Goal: Contribute content: Add original content to the website for others to see

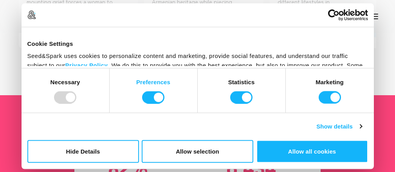
scroll to position [313, 0]
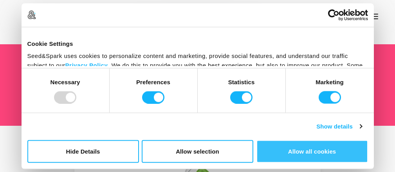
click at [302, 151] on button "Allow all cookies" at bounding box center [311, 151] width 111 height 23
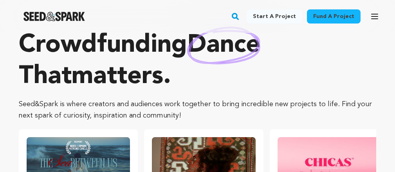
scroll to position [0, 0]
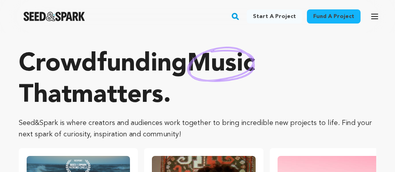
click at [274, 16] on link "Start a project" at bounding box center [274, 16] width 56 height 14
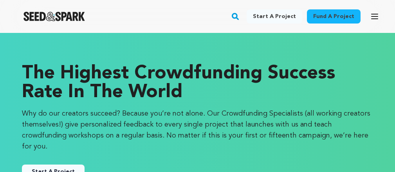
scroll to position [39, 0]
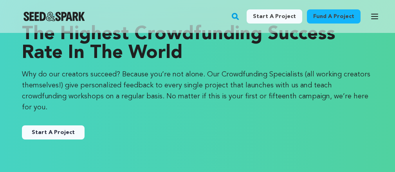
click at [43, 125] on link "Start A Project" at bounding box center [53, 132] width 63 height 14
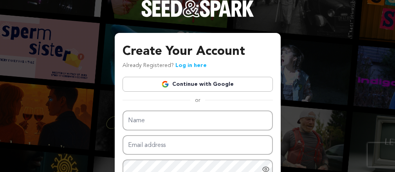
click at [161, 84] on link "Continue with Google" at bounding box center [197, 84] width 150 height 15
click at [188, 84] on link "Continue with Google" at bounding box center [197, 84] width 150 height 15
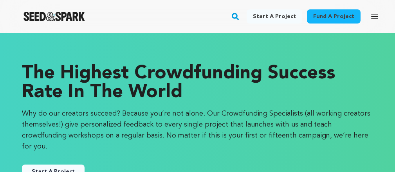
click at [39, 164] on button "Start A Project" at bounding box center [53, 171] width 63 height 14
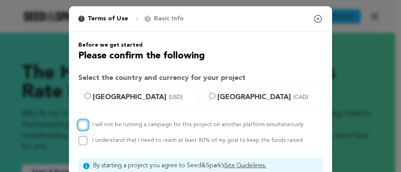
click at [78, 124] on input "I will not be running a campaign for this project on another platform simultane…" at bounding box center [82, 124] width 9 height 9
checkbox input "true"
click at [86, 95] on input "United States (USD)" at bounding box center [87, 96] width 6 height 6
radio input "true"
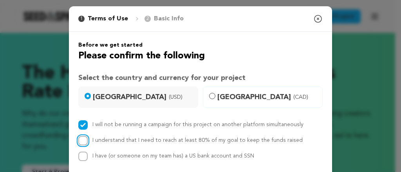
click at [81, 139] on input "I understand that I need to reach at least 80% of my goal to keep the funds rai…" at bounding box center [82, 140] width 9 height 9
checkbox input "true"
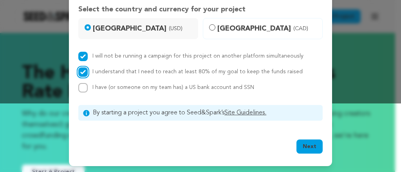
scroll to position [69, 0]
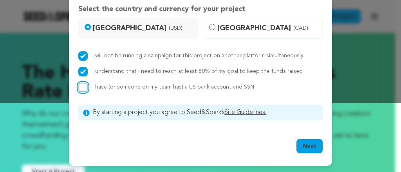
click at [79, 87] on input "I have (or someone on my team has) a US bank account and SSN" at bounding box center [82, 87] width 9 height 9
checkbox input "true"
click at [304, 146] on button "Next" at bounding box center [309, 146] width 26 height 14
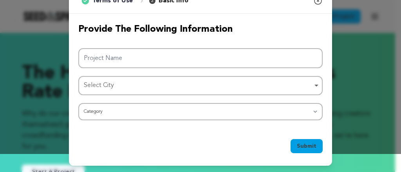
scroll to position [18, 0]
click at [153, 84] on div "Select City Remove item" at bounding box center [198, 85] width 228 height 11
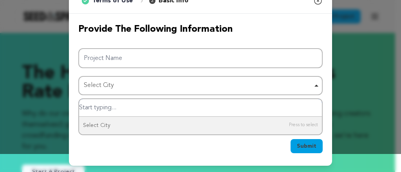
click at [154, 84] on div "Select City Remove item" at bounding box center [198, 85] width 228 height 11
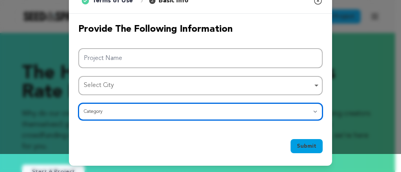
click at [150, 113] on select "Category Film Feature Film Short Series Film Festival Company Music Video VR Ex…" at bounding box center [200, 111] width 244 height 17
select select "382"
click at [78, 103] on select "Category Film Feature Film Short Series Film Festival Company Music Video VR Ex…" at bounding box center [200, 111] width 244 height 17
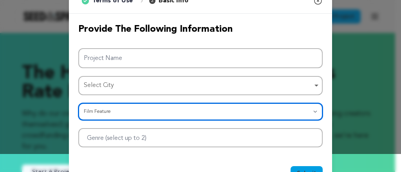
click at [165, 82] on div "Select City Remove item" at bounding box center [198, 85] width 228 height 11
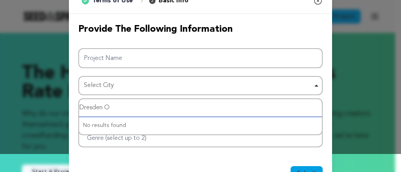
type input "Dresden OH"
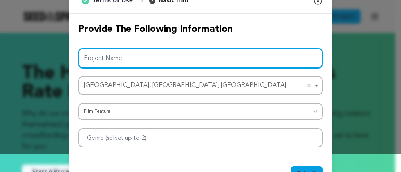
click at [142, 58] on input "Project Name" at bounding box center [200, 58] width 244 height 20
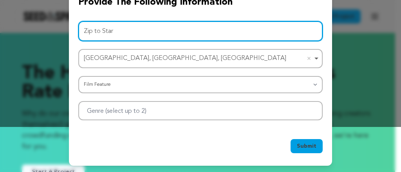
type input "Zip to Star"
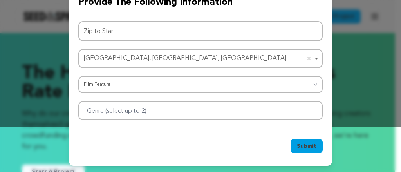
click at [300, 146] on span "Submit" at bounding box center [307, 146] width 20 height 8
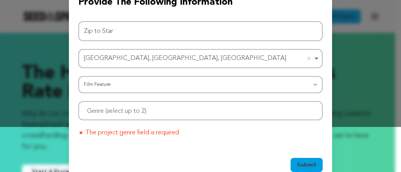
click at [212, 113] on div at bounding box center [200, 110] width 244 height 19
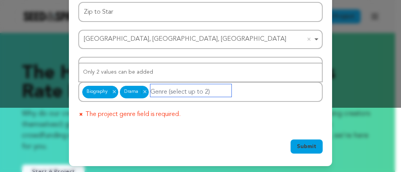
scroll to position [65, 0]
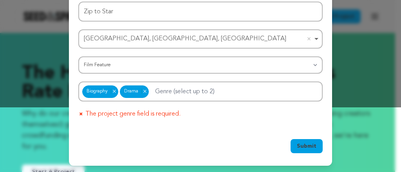
click at [306, 149] on span "Submit" at bounding box center [307, 146] width 20 height 8
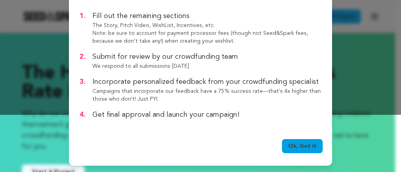
scroll to position [57, 0]
click at [302, 151] on link "Ok, Got it" at bounding box center [302, 146] width 41 height 14
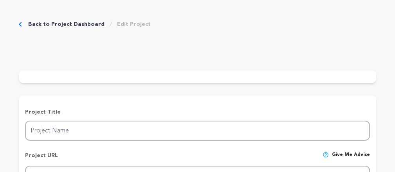
click at [246, 83] on div at bounding box center [197, 76] width 357 height 13
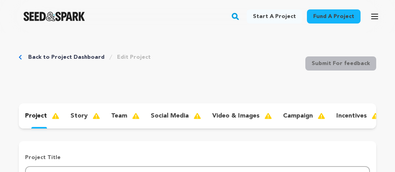
type input "Zip to Star"
type input "zip-to-star"
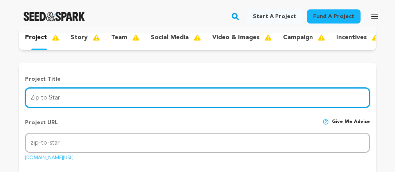
click at [169, 102] on input "Zip to Star" at bounding box center [197, 98] width 345 height 20
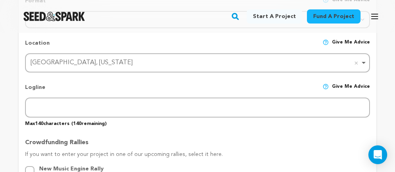
scroll to position [391, 0]
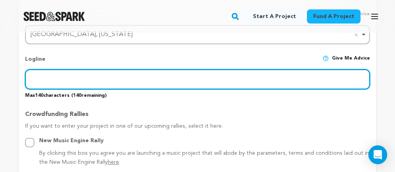
click at [188, 82] on input "text" at bounding box center [197, 79] width 345 height 20
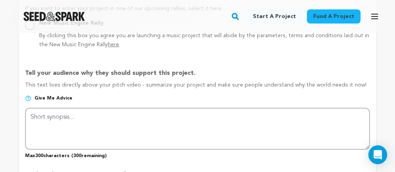
scroll to position [548, 0]
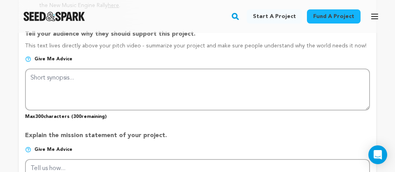
type input "A citizen average attends AA not totally popular gets accepted at astrologyanda…"
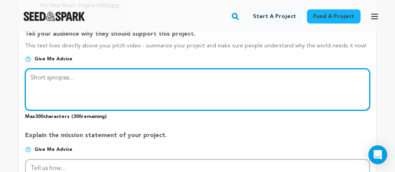
scroll to position [0, 0]
click at [166, 83] on textarea at bounding box center [197, 88] width 345 height 41
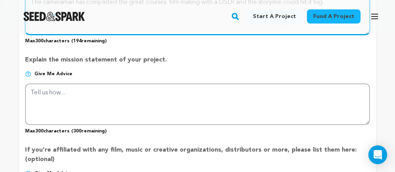
scroll to position [626, 0]
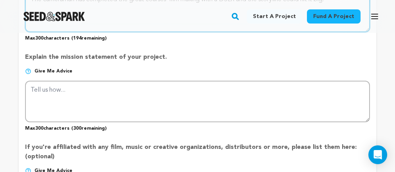
type textarea "The cameraman has completed the great courses film making with a DSLR and the s…"
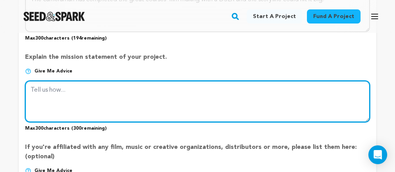
click at [174, 95] on textarea at bounding box center [197, 101] width 345 height 41
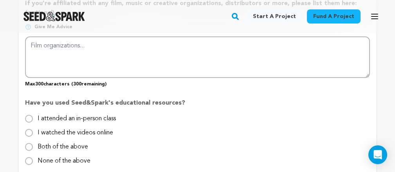
scroll to position [782, 0]
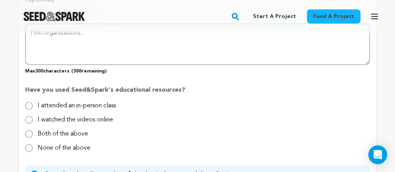
type textarea "Give people hope aws in anyone cold do it."
click at [30, 124] on input "I watched the videos online" at bounding box center [29, 120] width 8 height 8
radio input "true"
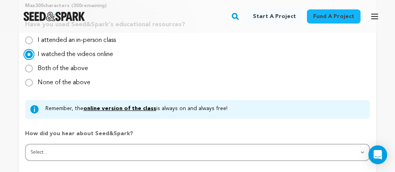
scroll to position [861, 0]
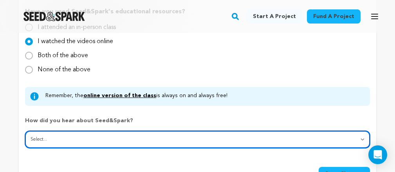
click at [186, 142] on select "Select... From a friend Social media Film festival or film organization Took an…" at bounding box center [197, 139] width 345 height 17
click at [139, 143] on select "Select... From a friend Social media Film festival or film organization Took an…" at bounding box center [197, 139] width 345 height 17
click at [141, 144] on select "Select... From a friend Social media Film festival or film organization Took an…" at bounding box center [197, 139] width 345 height 17
select select "0"
click at [25, 137] on select "Select... From a friend Social media Film festival or film organization Took an…" at bounding box center [197, 139] width 345 height 17
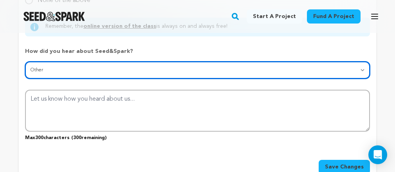
scroll to position [939, 0]
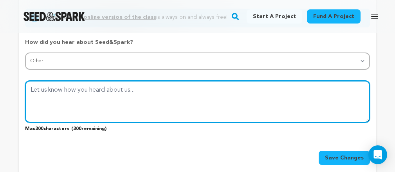
click at [139, 102] on textarea at bounding box center [197, 101] width 345 height 41
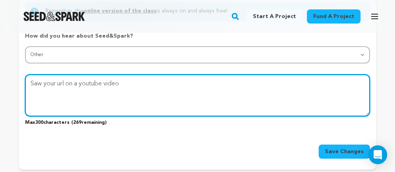
scroll to position [1056, 0]
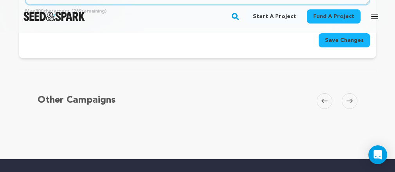
type textarea "Saw your url on a youtube video"
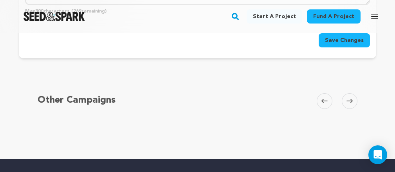
click at [332, 44] on span "Save Changes" at bounding box center [344, 40] width 39 height 8
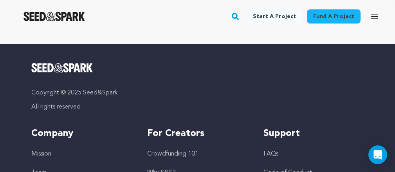
scroll to position [1174, 0]
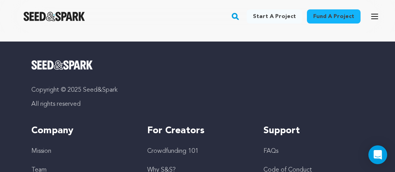
click at [240, 17] on rect "button" at bounding box center [234, 16] width 9 height 9
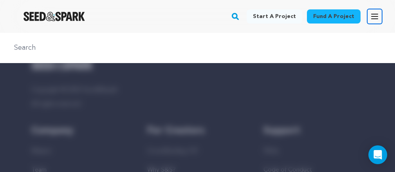
click at [374, 16] on icon "button" at bounding box center [374, 16] width 6 height 5
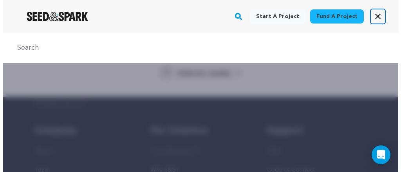
scroll to position [1164, 0]
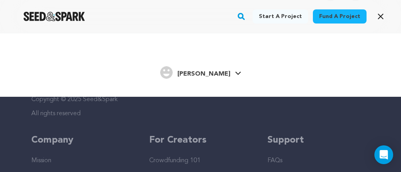
click at [368, 101] on div "Start a project Fund a project HENRY E." at bounding box center [200, 119] width 401 height 172
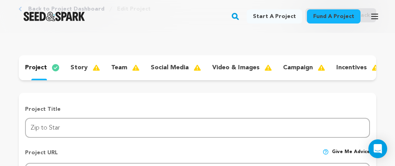
scroll to position [0, 0]
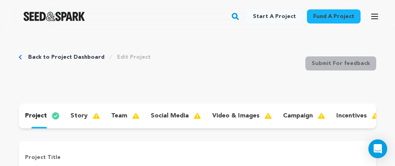
click at [20, 56] on icon "Breadcrumb" at bounding box center [20, 57] width 3 height 5
click at [20, 57] on icon "Breadcrumb" at bounding box center [20, 57] width 3 height 5
click at [38, 56] on link "Back to Project Dashboard" at bounding box center [66, 57] width 76 height 8
click at [20, 57] on icon "Breadcrumb" at bounding box center [20, 57] width 3 height 5
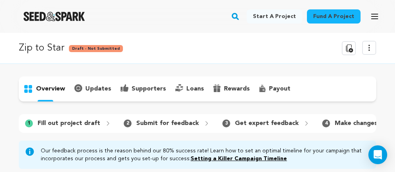
click at [47, 91] on p "overview" at bounding box center [50, 88] width 29 height 9
click at [29, 123] on span "1" at bounding box center [29, 123] width 8 height 8
click at [86, 52] on span "Draft - Not Submitted" at bounding box center [96, 48] width 54 height 7
click at [88, 52] on span "Draft - Not Submitted" at bounding box center [96, 48] width 54 height 7
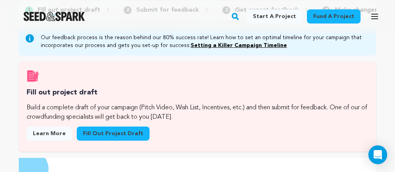
scroll to position [117, 0]
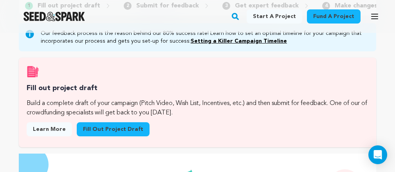
click at [113, 133] on link "Fill out project draft" at bounding box center [113, 129] width 73 height 14
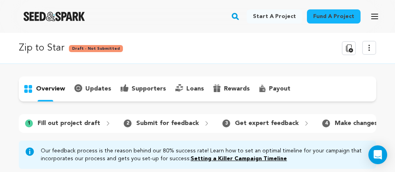
click at [368, 45] on icon at bounding box center [368, 47] width 9 height 9
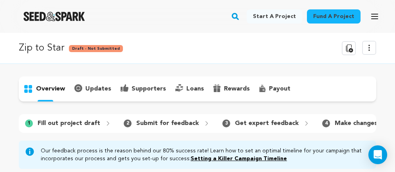
click at [347, 50] on icon at bounding box center [349, 48] width 7 height 8
click at [171, 124] on p "Submit for feedback" at bounding box center [167, 123] width 63 height 9
click at [170, 121] on p "Submit for feedback" at bounding box center [167, 123] width 63 height 9
click at [372, 45] on icon at bounding box center [368, 47] width 9 height 9
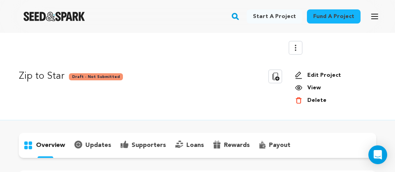
click at [309, 86] on link "View" at bounding box center [332, 88] width 75 height 8
click at [307, 85] on link "View" at bounding box center [332, 88] width 75 height 8
click at [300, 85] on icon at bounding box center [299, 88] width 8 height 8
